Goal: Task Accomplishment & Management: Use online tool/utility

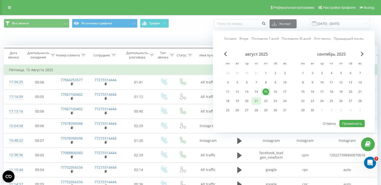
click at [256, 100] on div "21" at bounding box center [256, 101] width 7 height 7
click at [263, 100] on div "22" at bounding box center [266, 101] width 7 height 7
click at [343, 121] on button "Применить" at bounding box center [352, 123] width 25 height 7
type input "21.08.2025 - 22.08.2025"
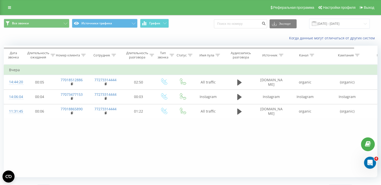
click at [6, 3] on div "Реферальная программа Настройки профиля Выход" at bounding box center [190, 7] width 381 height 15
click at [6, 7] on link at bounding box center [9, 7] width 9 height 7
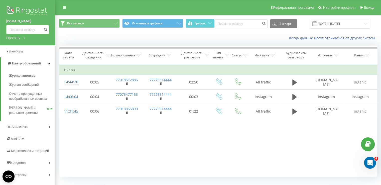
click at [23, 8] on img at bounding box center [27, 11] width 43 height 13
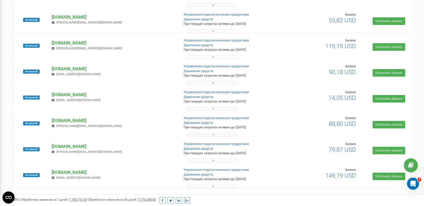
scroll to position [151, 0]
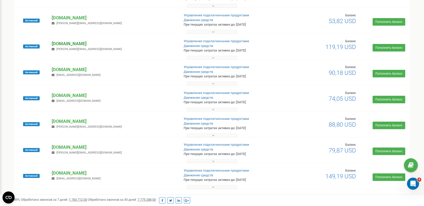
click at [74, 41] on p "[DOMAIN_NAME]" at bounding box center [114, 43] width 124 height 7
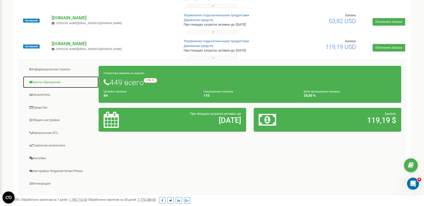
click at [64, 80] on link "Центр обращений" at bounding box center [61, 82] width 76 height 12
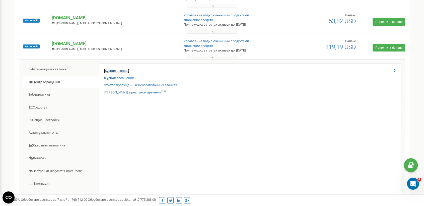
click at [117, 70] on link "Журнал звонков" at bounding box center [116, 70] width 25 height 5
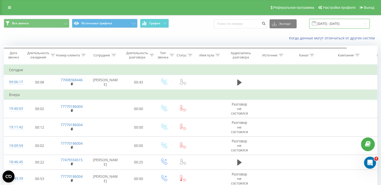
click at [353, 23] on input "22.07.2025 - 22.08.2025" at bounding box center [339, 24] width 61 height 10
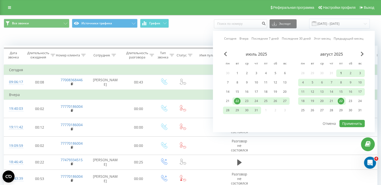
click at [339, 73] on div "1" at bounding box center [341, 73] width 7 height 7
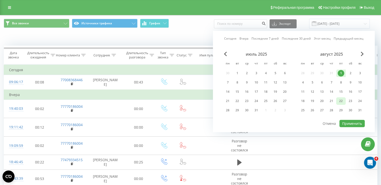
click at [343, 101] on div "22" at bounding box center [341, 101] width 7 height 7
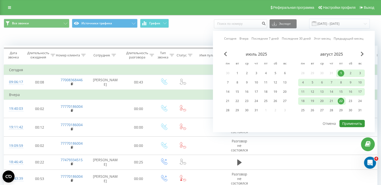
click at [350, 121] on button "Применить" at bounding box center [352, 123] width 25 height 7
type input "01.08.2025 - 22.08.2025"
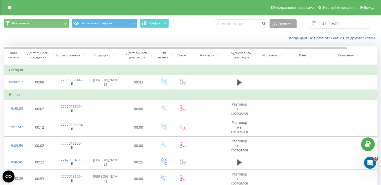
click at [287, 21] on button "Экспорт" at bounding box center [283, 23] width 27 height 9
click at [286, 50] on div ".xlsx" at bounding box center [283, 51] width 27 height 9
